Goal: Information Seeking & Learning: Learn about a topic

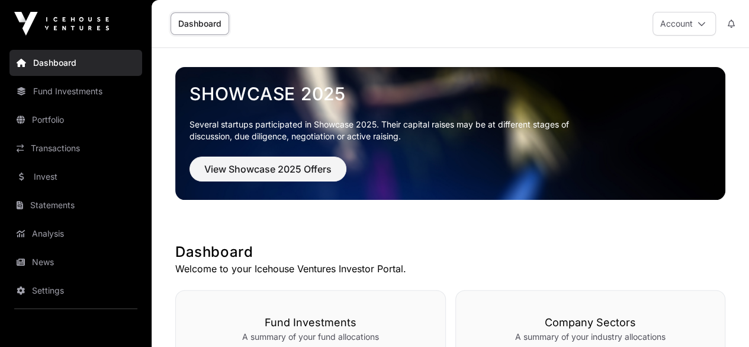
click at [86, 172] on link "Invest" at bounding box center [75, 177] width 133 height 26
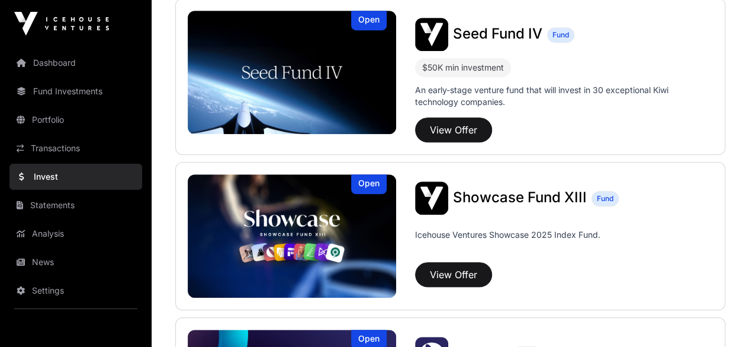
scroll to position [308, 0]
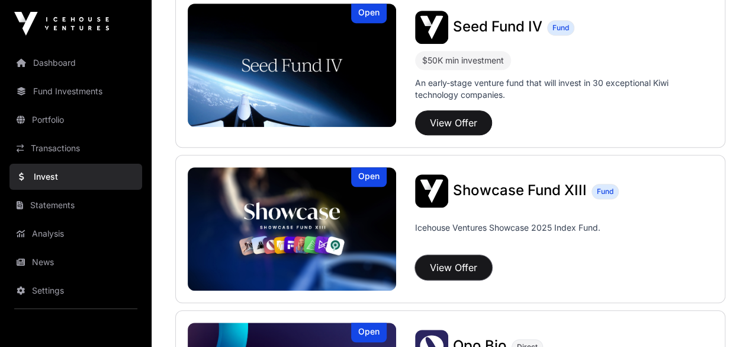
click at [450, 264] on button "View Offer" at bounding box center [453, 267] width 77 height 25
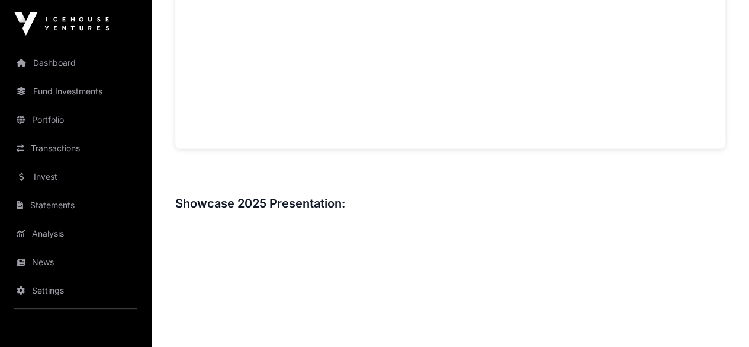
scroll to position [948, 0]
click at [367, 210] on h3 "Showcase 2025 Presentation:" at bounding box center [450, 200] width 550 height 19
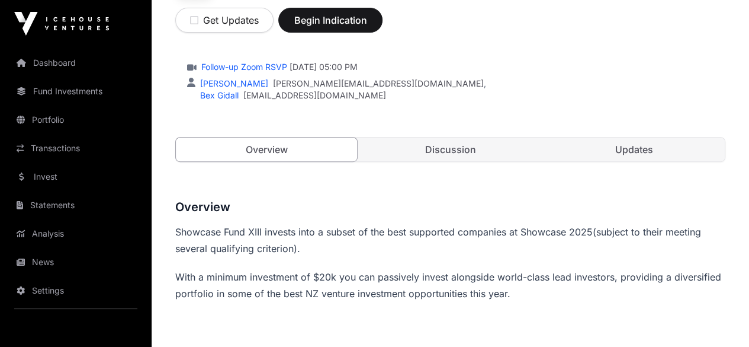
scroll to position [261, 0]
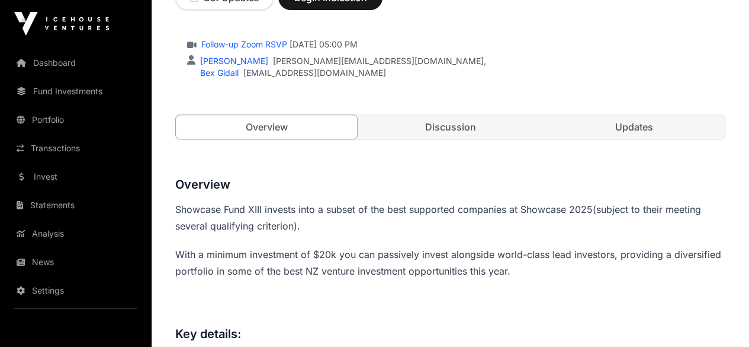
click at [467, 139] on link "Discussion" at bounding box center [450, 127] width 181 height 24
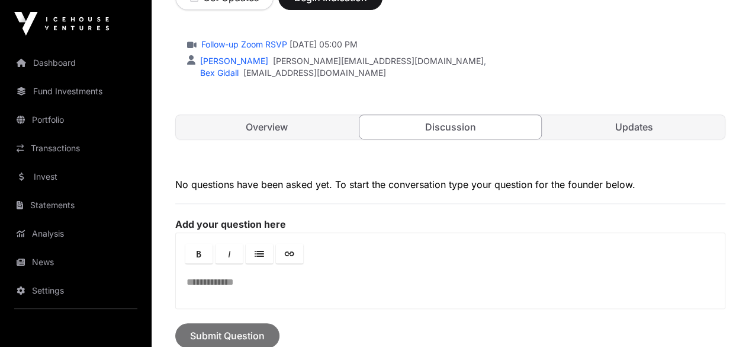
click at [607, 139] on link "Updates" at bounding box center [634, 127] width 181 height 24
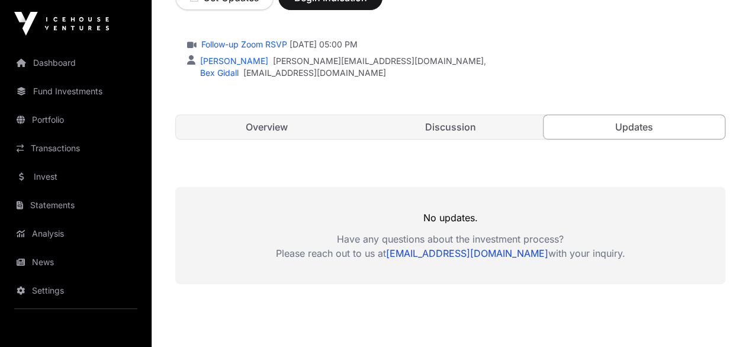
click at [511, 163] on div "Showcase Fund XIII Fund Icehouse Ventures Showcase 2025 Index Fund. Get Updates…" at bounding box center [450, 3] width 550 height 320
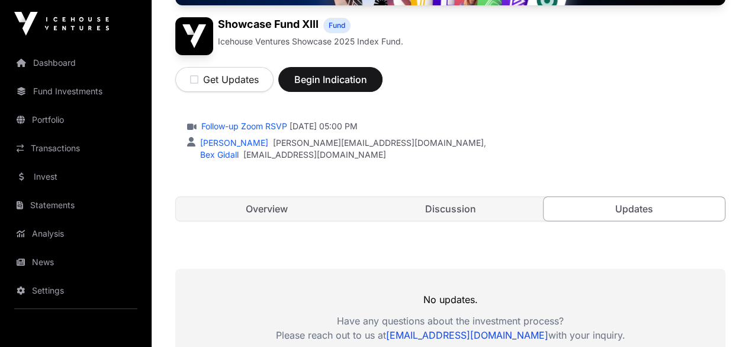
click at [282, 220] on link "Overview" at bounding box center [266, 209] width 181 height 24
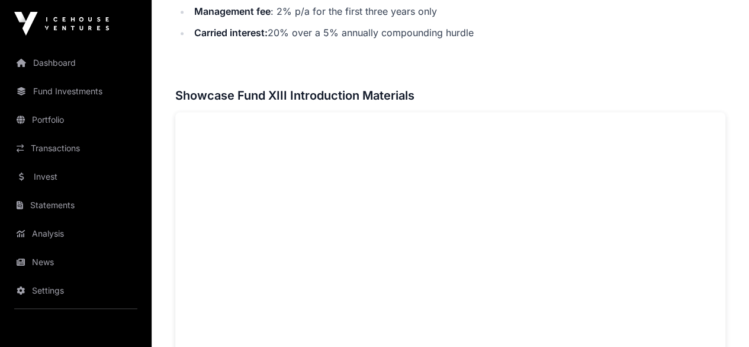
scroll to position [677, 0]
